Goal: Information Seeking & Learning: Learn about a topic

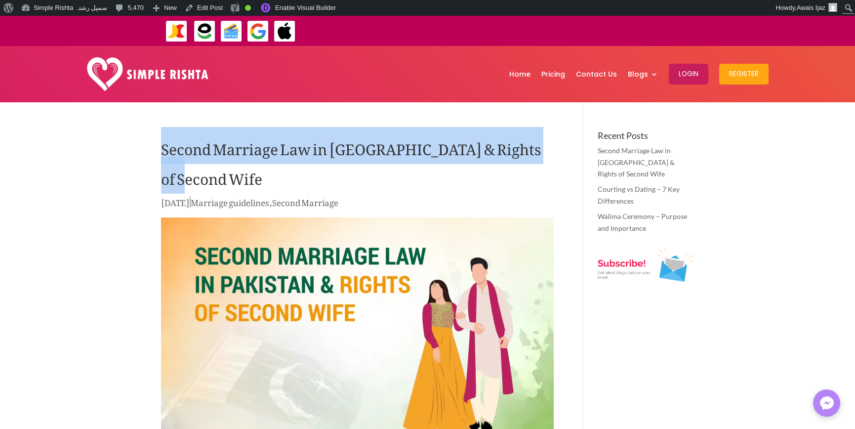
drag, startPoint x: 162, startPoint y: 139, endPoint x: 550, endPoint y: 153, distance: 387.9
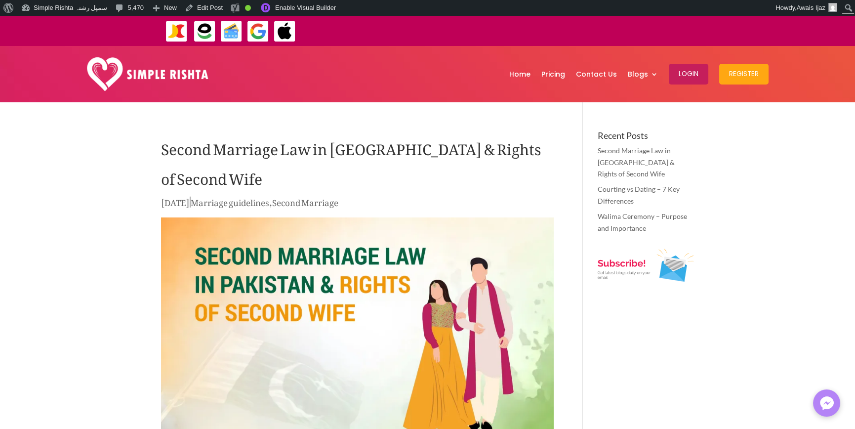
click at [550, 155] on h1 "Second Marriage Law in [GEOGRAPHIC_DATA] & Rights of Second Wife" at bounding box center [357, 163] width 393 height 64
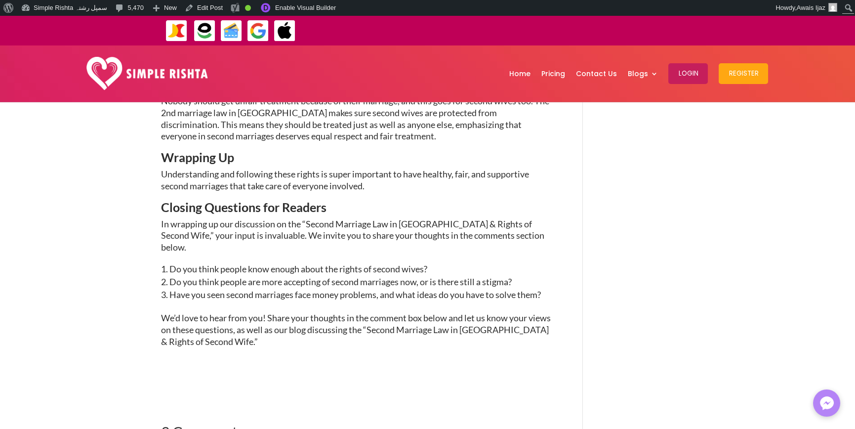
scroll to position [1679, 0]
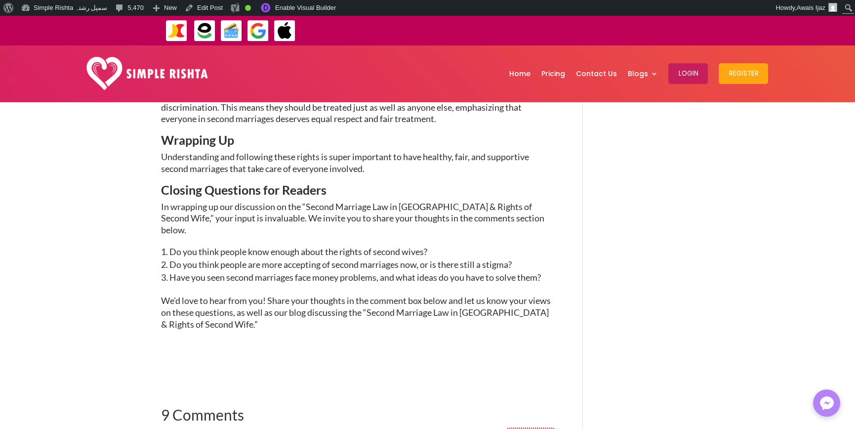
click at [218, 295] on p "We’d love to hear from you! Share your thoughts in the comment box below and le…" at bounding box center [357, 312] width 393 height 35
click at [262, 295] on p "We’d love to hear from you! Share your thoughts in the comment box below and le…" at bounding box center [357, 312] width 393 height 35
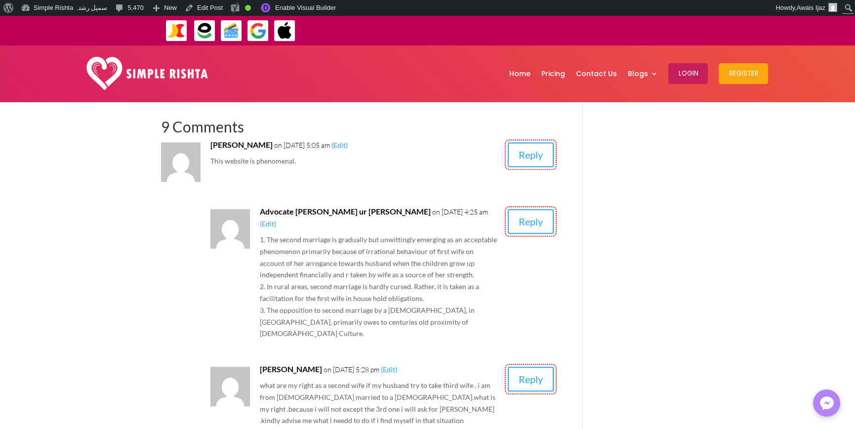
scroll to position [1975, 0]
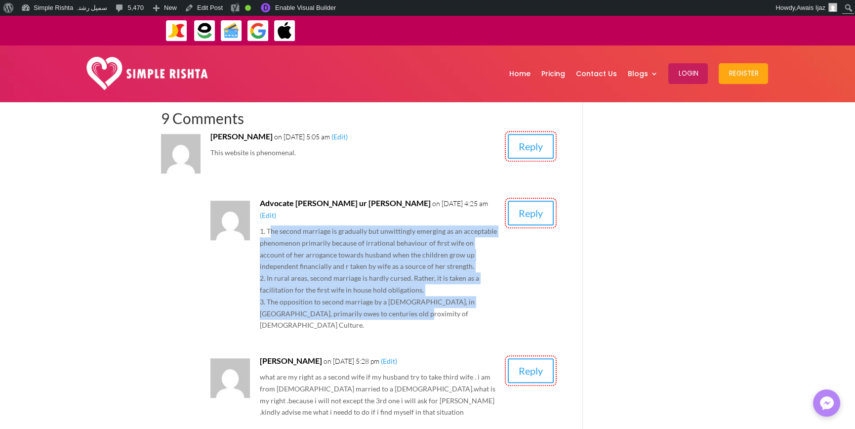
drag, startPoint x: 269, startPoint y: 165, endPoint x: 500, endPoint y: 253, distance: 246.6
click at [500, 253] on article "Advocate [PERSON_NAME] ur [PERSON_NAME] on [DATE] 4:25 am (Edit) 1. The second …" at bounding box center [381, 264] width 343 height 134
click at [374, 229] on p "1. The second marriage is gradually but unwittingly emerging as an acceptable p…" at bounding box center [379, 278] width 239 height 106
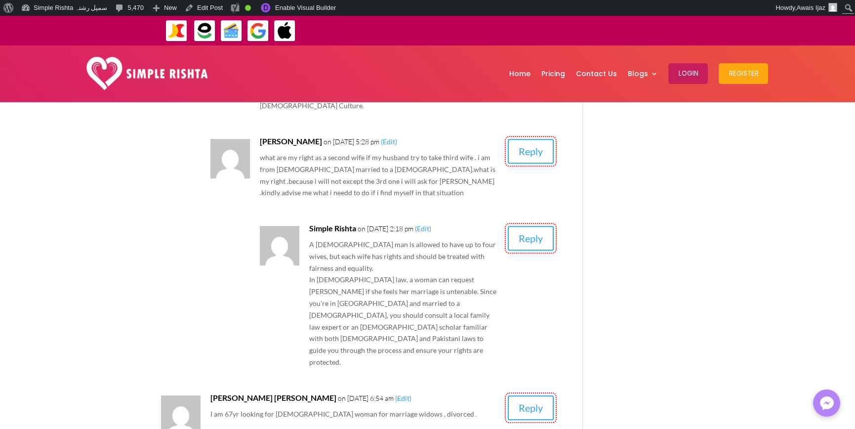
scroll to position [2271, 0]
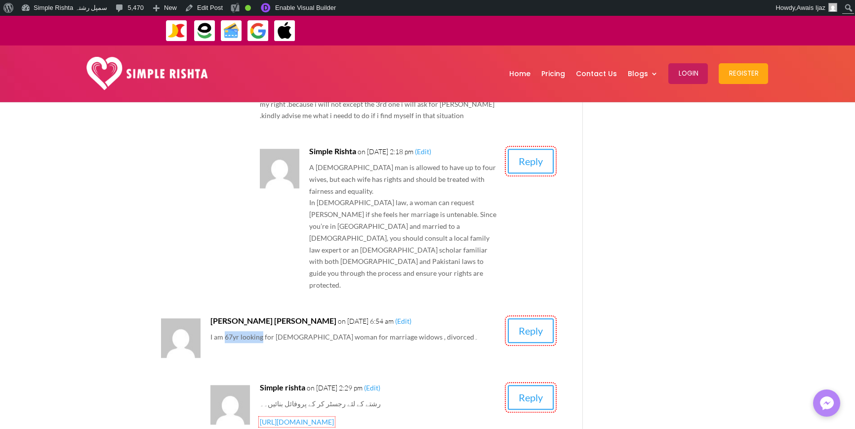
drag, startPoint x: 223, startPoint y: 221, endPoint x: 261, endPoint y: 220, distance: 38.0
click at [261, 331] on p "I am 67yr looking for [DEMOGRAPHIC_DATA] woman for marriage widows , divorced۔" at bounding box center [354, 337] width 289 height 12
drag, startPoint x: 322, startPoint y: 220, endPoint x: 342, endPoint y: 220, distance: 19.8
click at [342, 331] on p "I am 67yr looking for [DEMOGRAPHIC_DATA] woman for marriage widows , divorced۔" at bounding box center [354, 337] width 289 height 12
drag, startPoint x: 372, startPoint y: 220, endPoint x: 429, endPoint y: 222, distance: 56.8
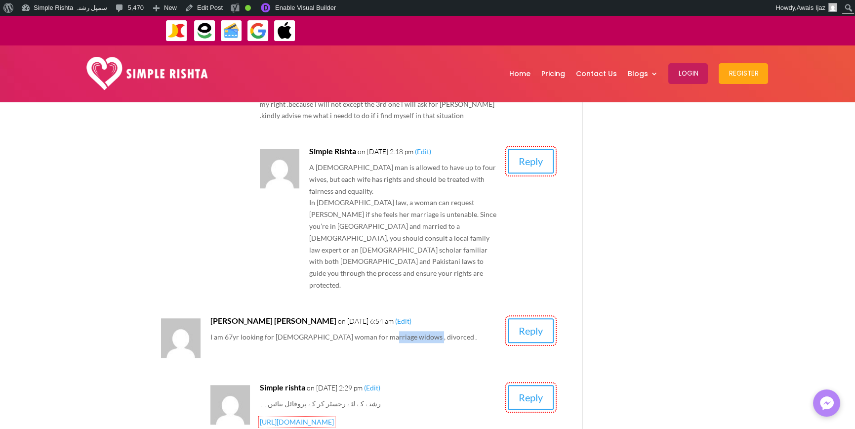
click at [415, 331] on p "I am 67yr looking for [DEMOGRAPHIC_DATA] woman for marriage widows , divorced۔" at bounding box center [354, 337] width 289 height 12
click at [435, 331] on p "I am 67yr looking for [DEMOGRAPHIC_DATA] woman for marriage widows , divorced۔" at bounding box center [354, 337] width 289 height 12
click at [410, 331] on p "I am 67yr looking for [DEMOGRAPHIC_DATA] woman for marriage widows , divorced۔" at bounding box center [354, 337] width 289 height 12
click at [429, 331] on p "I am 67yr looking for [DEMOGRAPHIC_DATA] woman for marriage widows , divorced۔" at bounding box center [354, 337] width 289 height 12
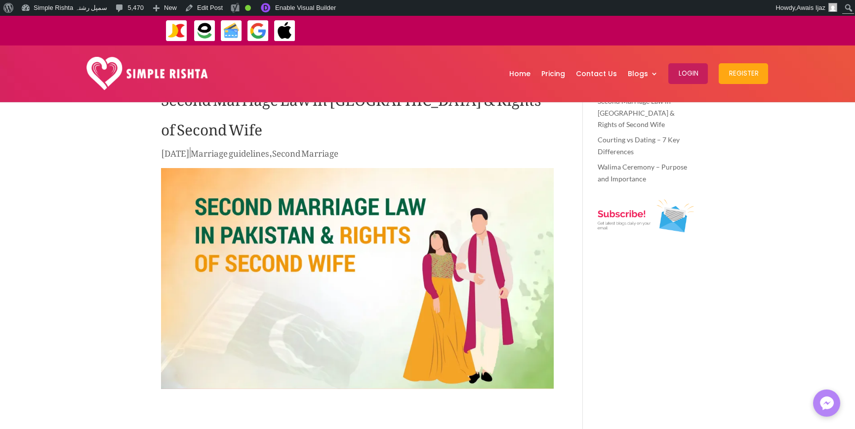
scroll to position [0, 0]
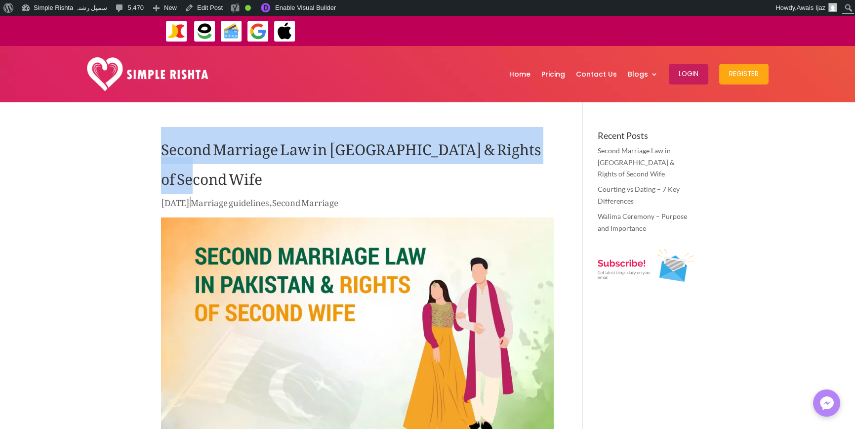
drag, startPoint x: 149, startPoint y: 157, endPoint x: 554, endPoint y: 143, distance: 405.6
click at [547, 150] on h1 "Second Marriage Law in [GEOGRAPHIC_DATA] & Rights of Second Wife" at bounding box center [357, 163] width 393 height 64
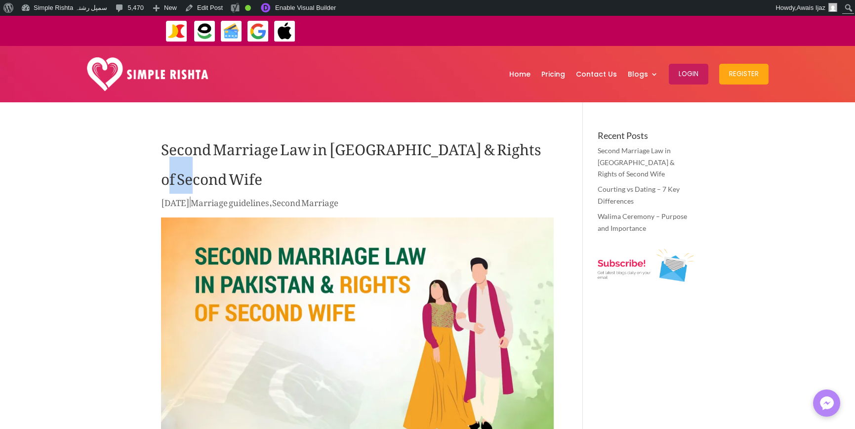
click at [547, 150] on h1 "Second Marriage Law in [GEOGRAPHIC_DATA] & Rights of Second Wife" at bounding box center [357, 163] width 393 height 64
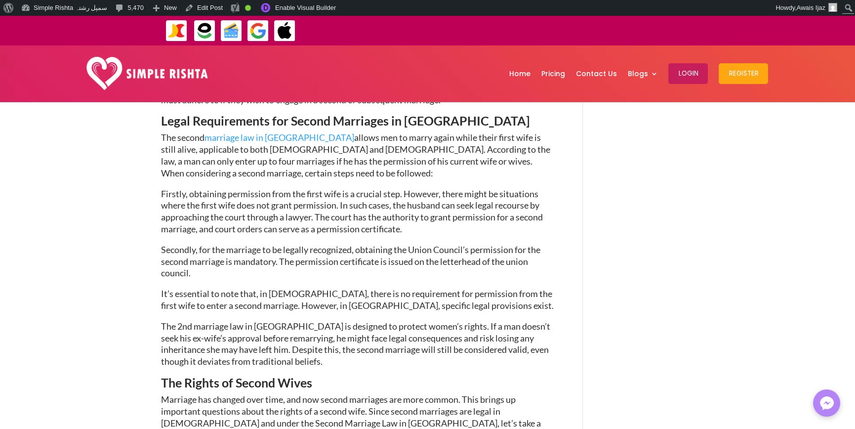
scroll to position [642, 0]
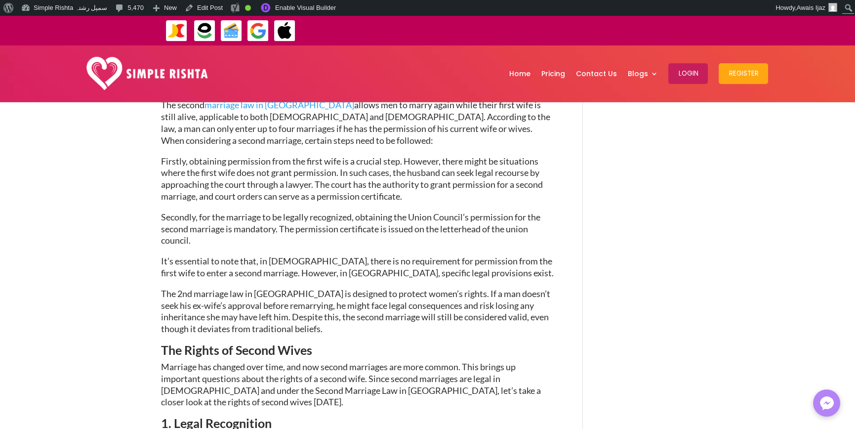
click at [274, 299] on p "The 2nd marriage law in [GEOGRAPHIC_DATA] is designed to protect women’s rights…" at bounding box center [357, 316] width 393 height 56
click at [321, 298] on p "The 2nd marriage law in [GEOGRAPHIC_DATA] is designed to protect women’s rights…" at bounding box center [357, 316] width 393 height 56
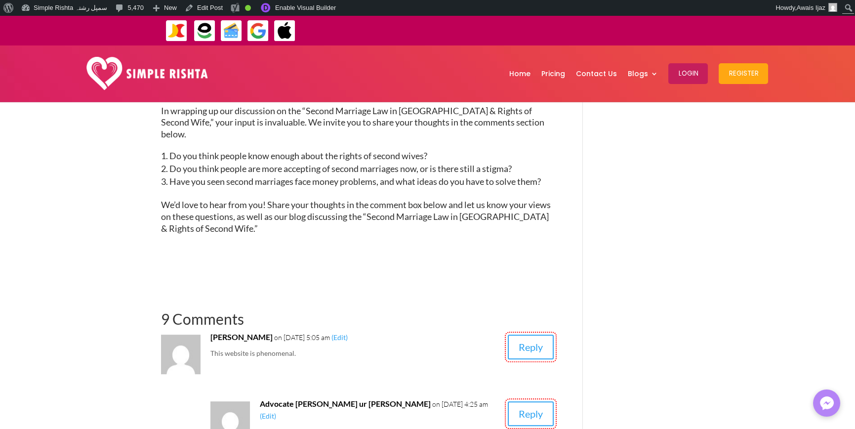
scroll to position [1629, 0]
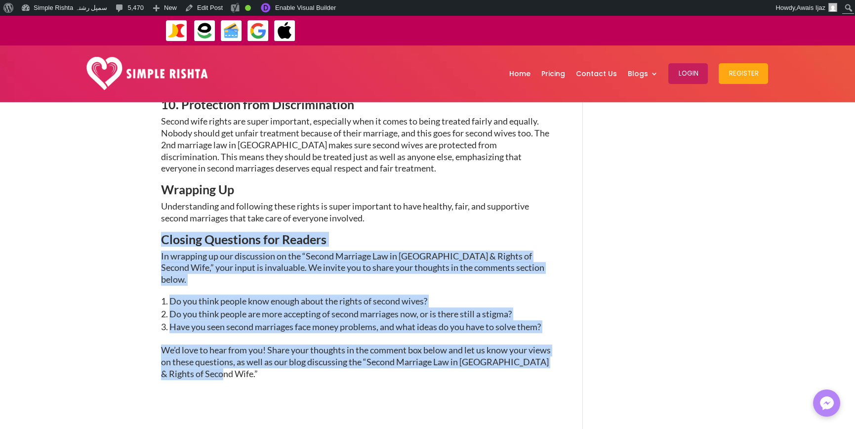
drag, startPoint x: 237, startPoint y: 319, endPoint x: 148, endPoint y: 204, distance: 145.4
click at [148, 204] on div "Second Marriage Law in [GEOGRAPHIC_DATA] & Rights of Second Wife [DATE] | Marri…" at bounding box center [427, 2] width 855 height 3058
click at [207, 344] on p "We’d love to hear from you! Share your thoughts in the comment box below and le…" at bounding box center [357, 361] width 393 height 35
drag, startPoint x: 228, startPoint y: 319, endPoint x: 138, endPoint y: 198, distance: 150.3
click at [138, 198] on div "Second Marriage Law in [GEOGRAPHIC_DATA] & Rights of Second Wife [DATE] | Marri…" at bounding box center [427, 2] width 855 height 3058
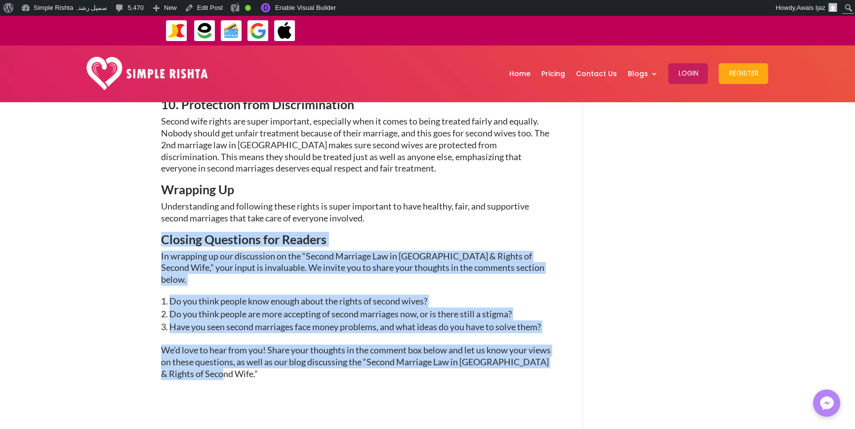
click at [268, 344] on p "We’d love to hear from you! Share your thoughts in the comment box below and le…" at bounding box center [357, 361] width 393 height 35
drag, startPoint x: 234, startPoint y: 319, endPoint x: 167, endPoint y: 213, distance: 125.8
click at [205, 320] on li "Have you seen second marriages face money problems, and what ideas do you have …" at bounding box center [357, 326] width 393 height 13
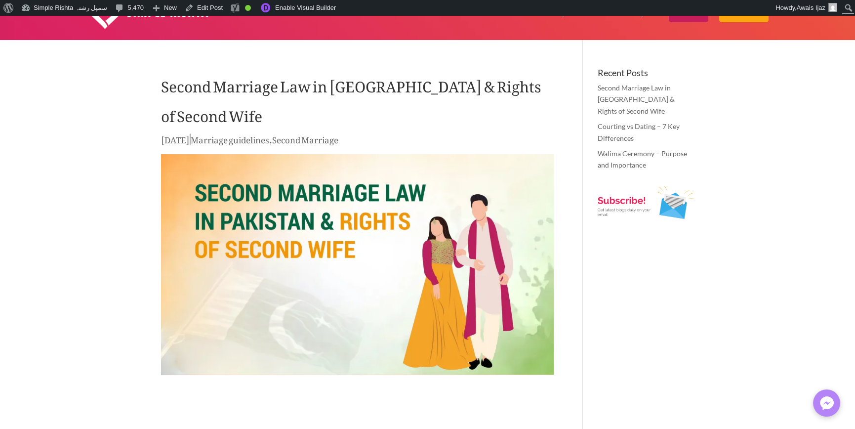
scroll to position [0, 0]
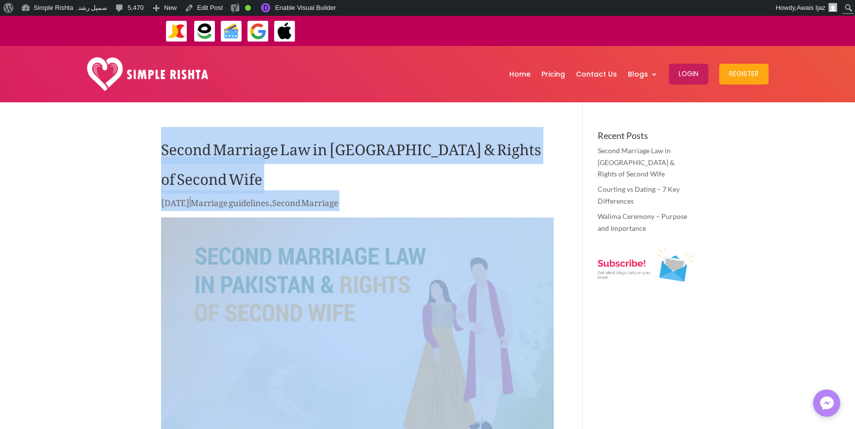
drag, startPoint x: 145, startPoint y: 139, endPoint x: 559, endPoint y: 150, distance: 414.9
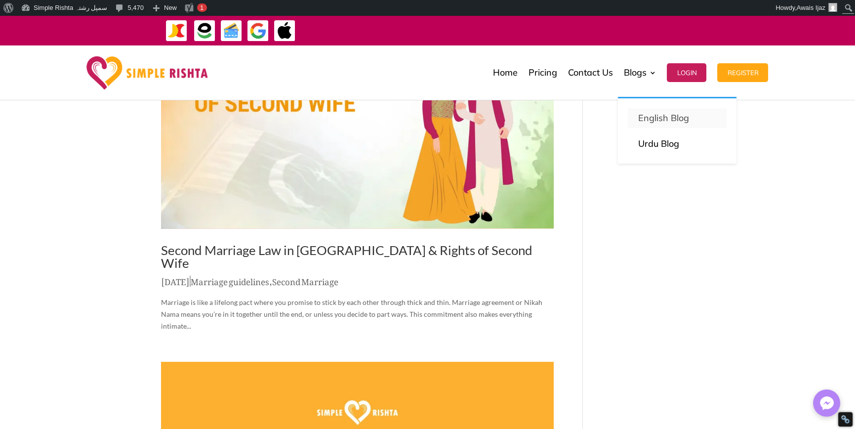
click at [655, 118] on p "English Blog" at bounding box center [676, 118] width 79 height 14
